Goal: Find specific page/section: Find specific page/section

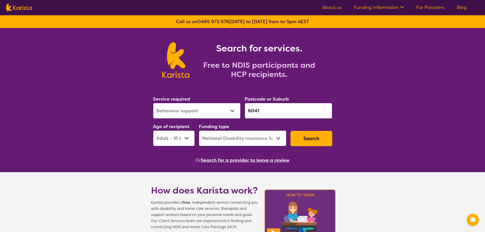
select select "Behaviour support"
select select "AD"
select select "NDIS"
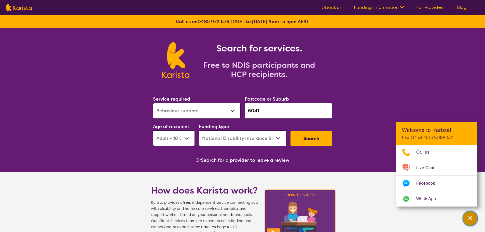
click at [475, 219] on button "Channel Menu" at bounding box center [470, 218] width 14 height 14
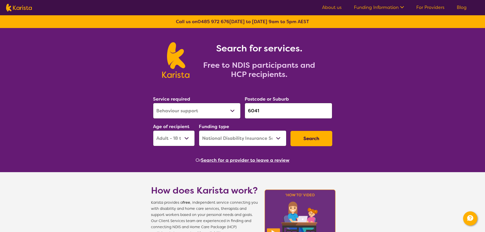
click at [255, 162] on button "Search for a provider to leave a review" at bounding box center [245, 160] width 89 height 8
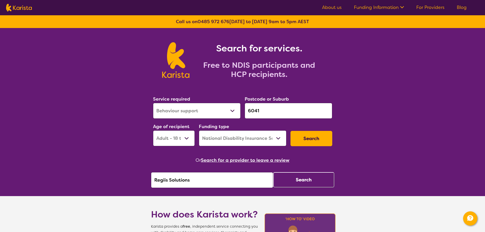
drag, startPoint x: 210, startPoint y: 180, endPoint x: 148, endPoint y: 180, distance: 61.8
click at [148, 181] on section "Service required Allied Health Assistant Assessment ([MEDICAL_DATA] or [MEDICAL…" at bounding box center [242, 134] width 195 height 107
paste input "Inclusive Home Care"
type input "Inclusive Home Care"
click at [297, 181] on button "Search" at bounding box center [303, 179] width 61 height 15
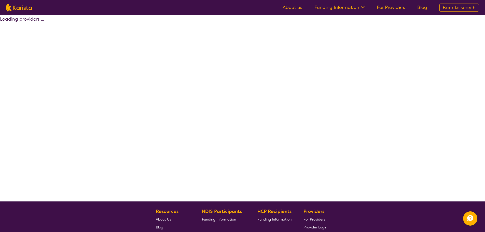
select select "by_score"
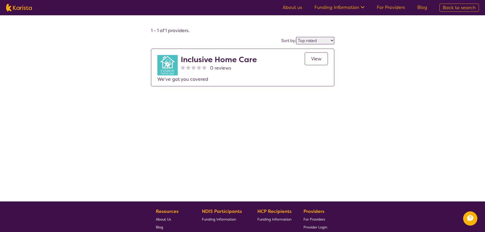
click at [312, 58] on span "View" at bounding box center [316, 59] width 10 height 6
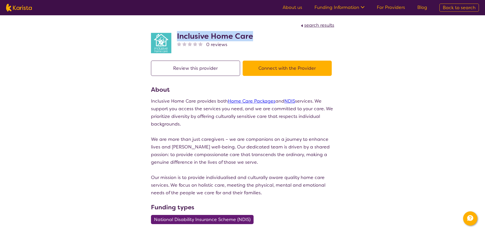
drag, startPoint x: 175, startPoint y: 33, endPoint x: 281, endPoint y: 35, distance: 105.6
click at [281, 35] on div "Inclusive Home Care 0 reviews" at bounding box center [242, 41] width 183 height 25
copy h2 "Inclusive Home Care"
